Goal: Transaction & Acquisition: Purchase product/service

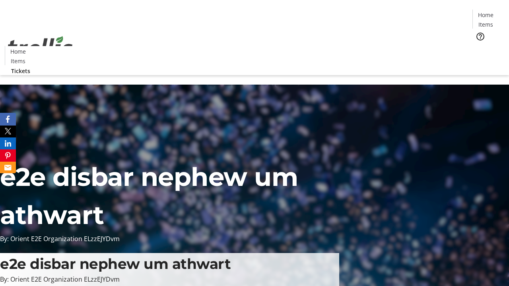
click at [479, 46] on span "Tickets" at bounding box center [488, 50] width 19 height 8
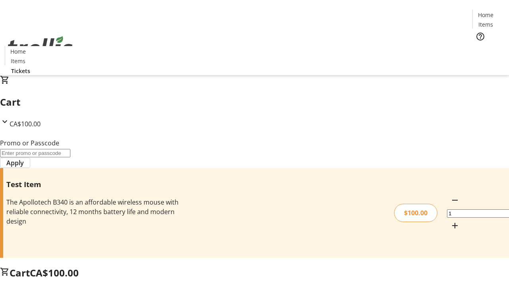
type input "FLAT"
